Goal: Transaction & Acquisition: Purchase product/service

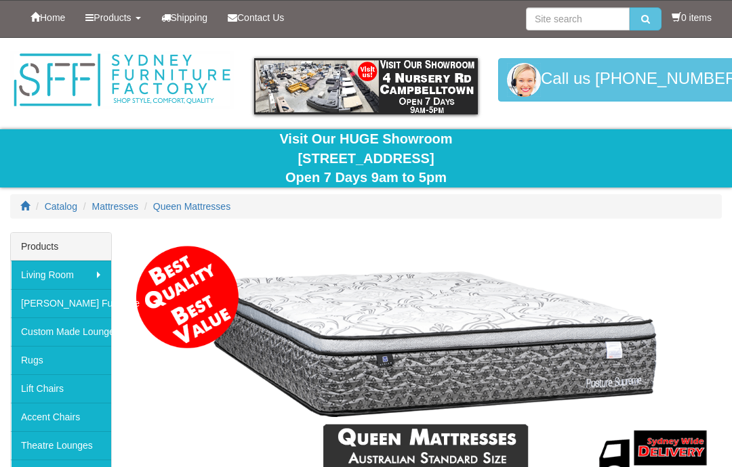
click at [719, 253] on img at bounding box center [426, 366] width 589 height 255
click at [721, 253] on img at bounding box center [426, 366] width 589 height 255
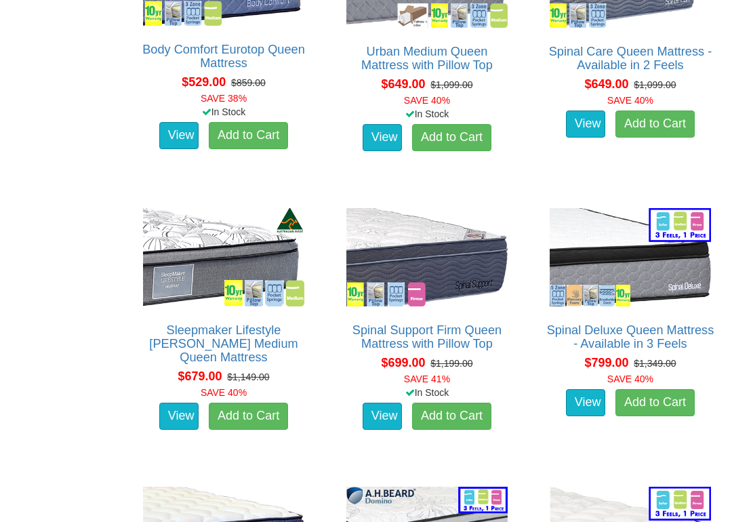
scroll to position [1446, 0]
click at [585, 416] on link "View" at bounding box center [585, 402] width 39 height 27
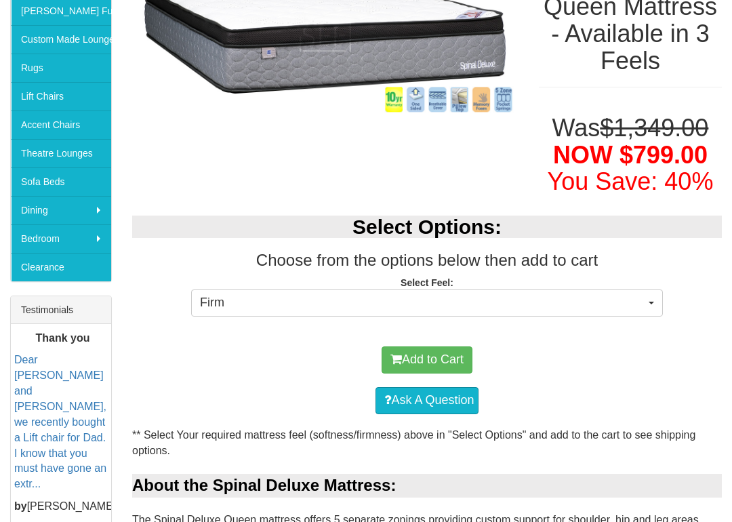
scroll to position [293, 0]
click at [656, 303] on button "Firm" at bounding box center [427, 302] width 472 height 27
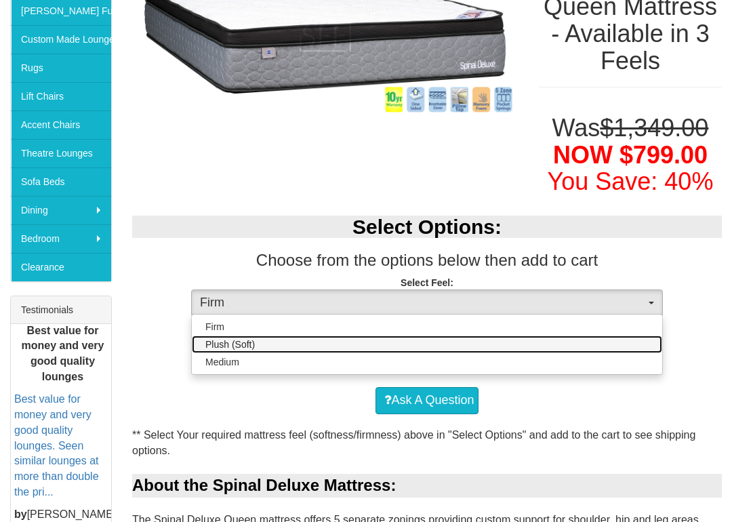
click at [246, 345] on span "Plush (Soft)" at bounding box center [229, 344] width 49 height 14
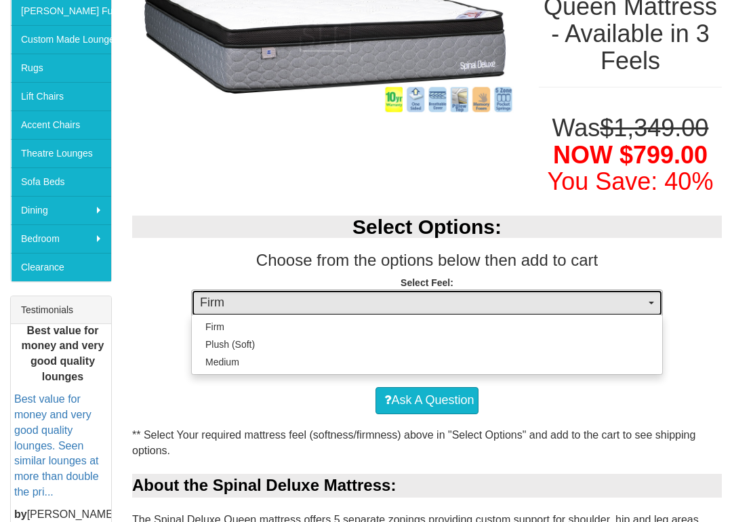
select select "1379"
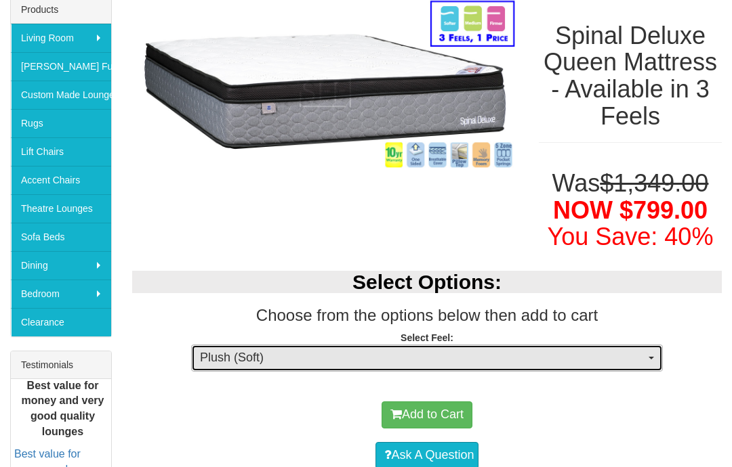
scroll to position [229, 0]
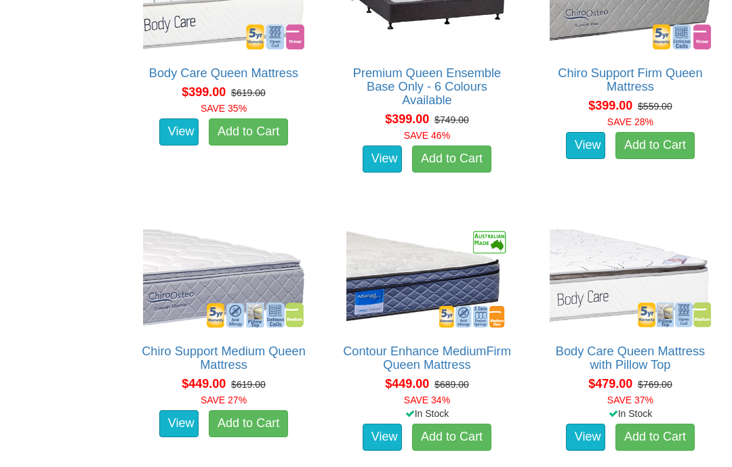
scroll to position [854, 0]
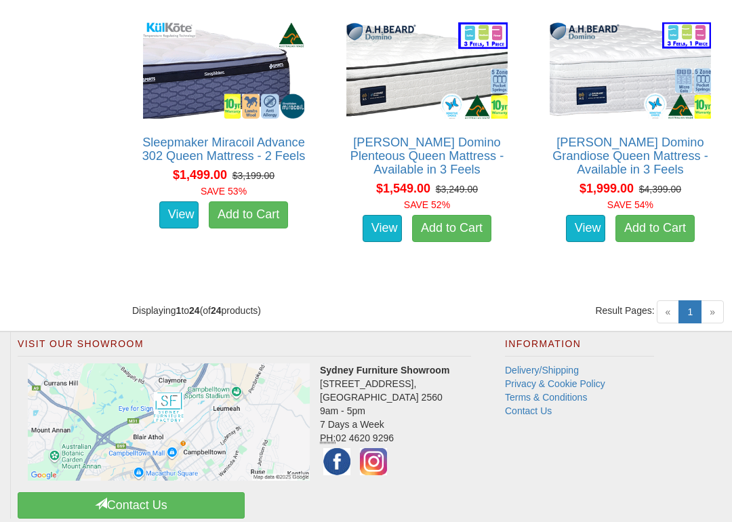
scroll to position [2778, 0]
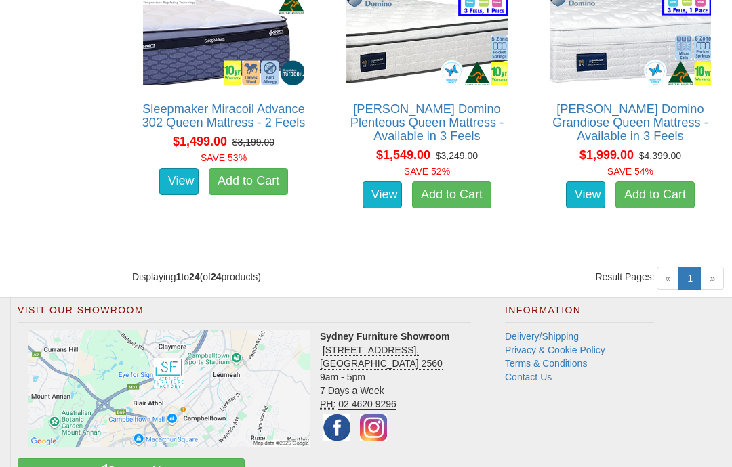
click at [602, 306] on h2 "Information" at bounding box center [579, 315] width 149 height 18
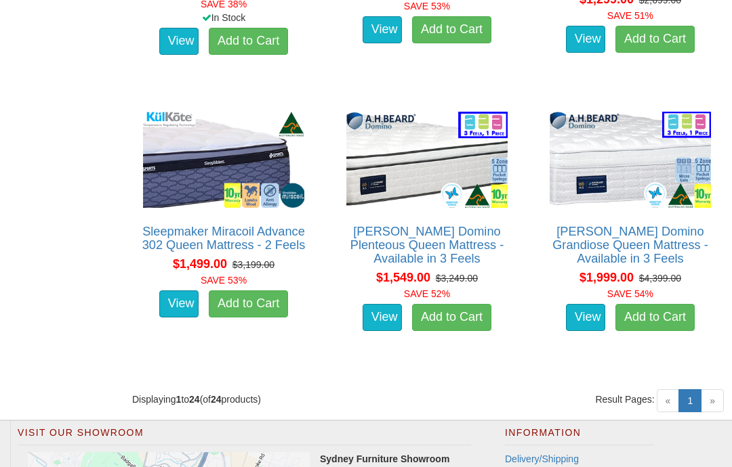
scroll to position [2786, 0]
